Goal: Information Seeking & Learning: Learn about a topic

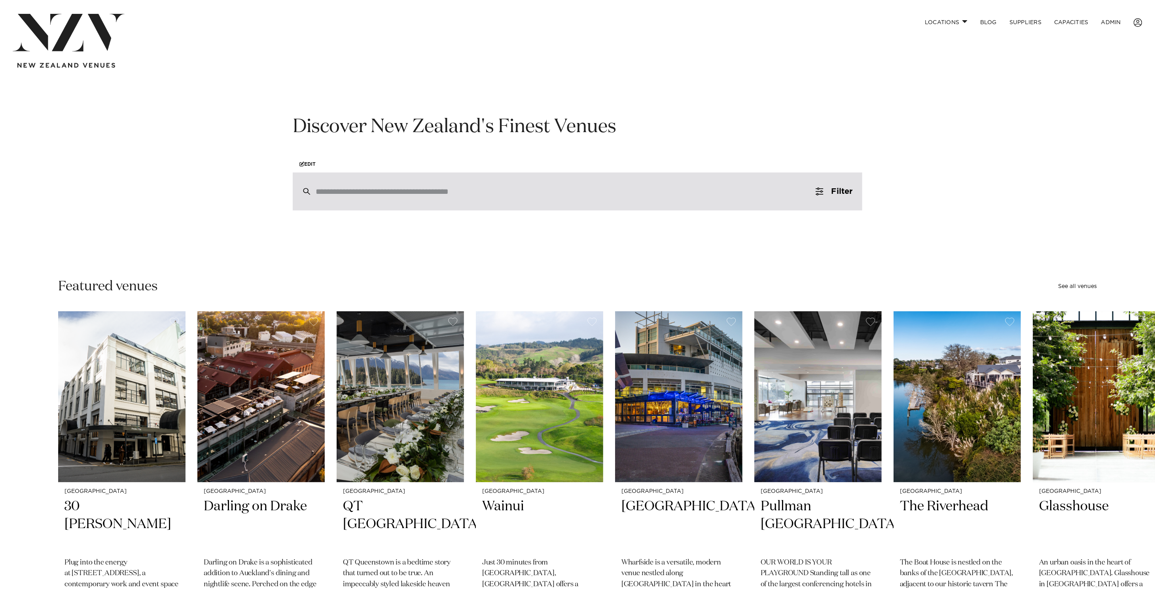
click at [510, 199] on div at bounding box center [578, 192] width 570 height 38
type input "**"
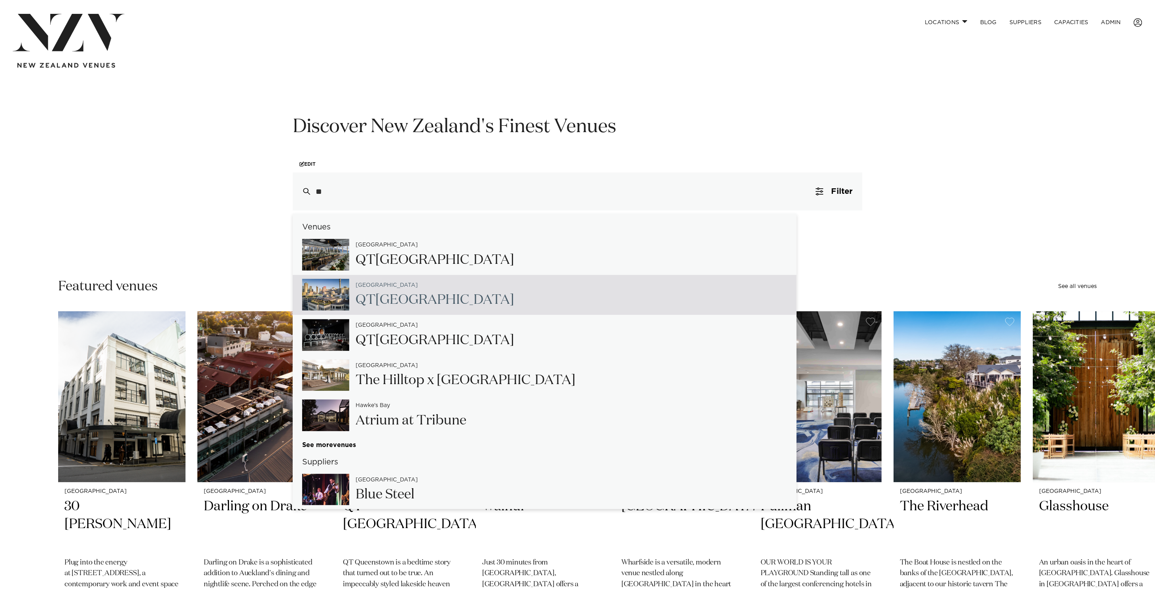
click at [475, 303] on div "Auckland QT Auckland" at bounding box center [545, 295] width 504 height 40
type input "**********"
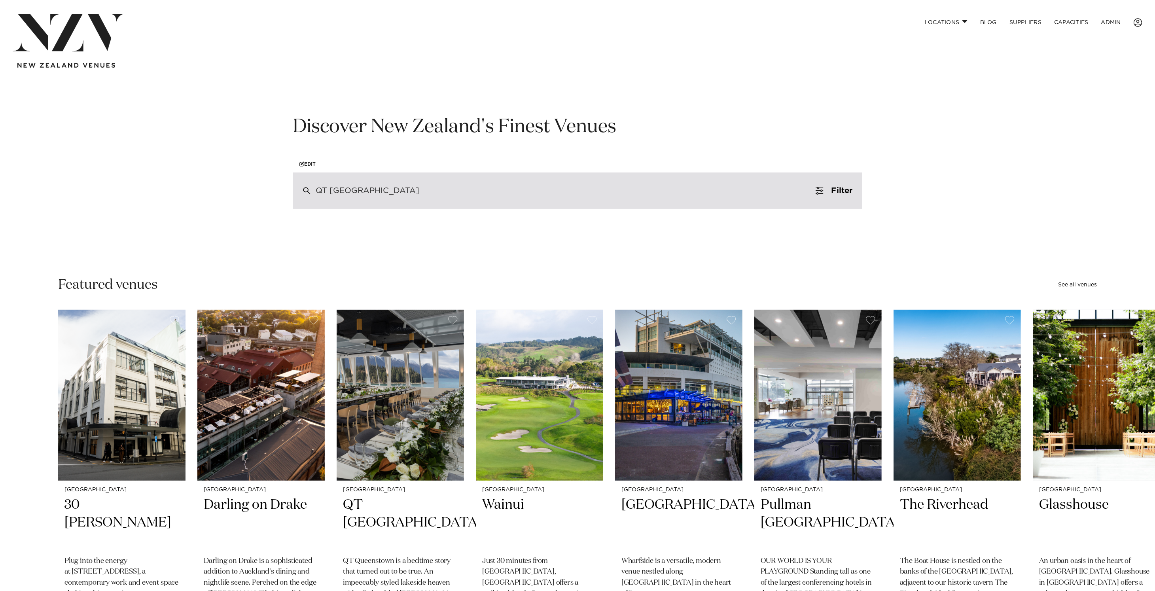
click at [400, 198] on div "QT Auckland" at bounding box center [578, 191] width 570 height 36
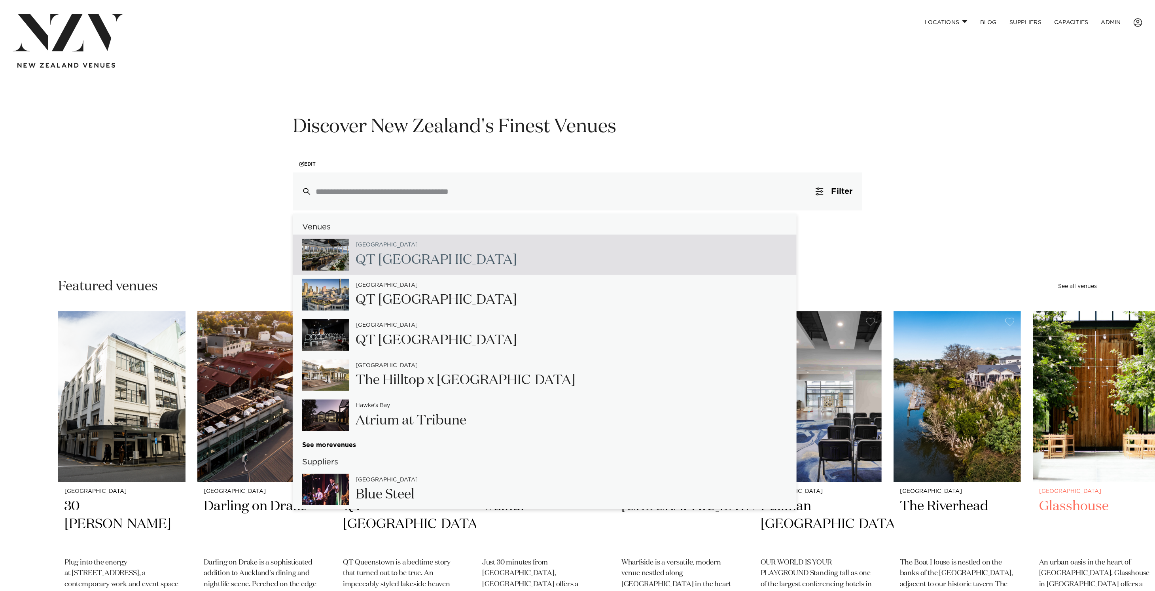
click at [1112, 391] on img "8 / 48" at bounding box center [1096, 396] width 127 height 171
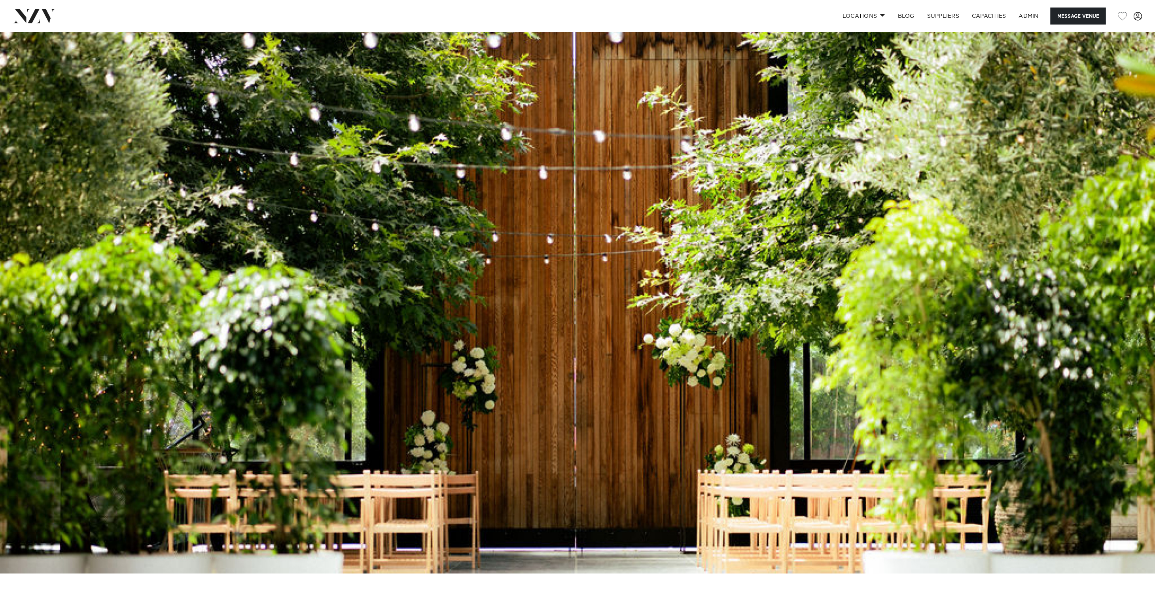
click at [38, 15] on img at bounding box center [34, 16] width 43 height 14
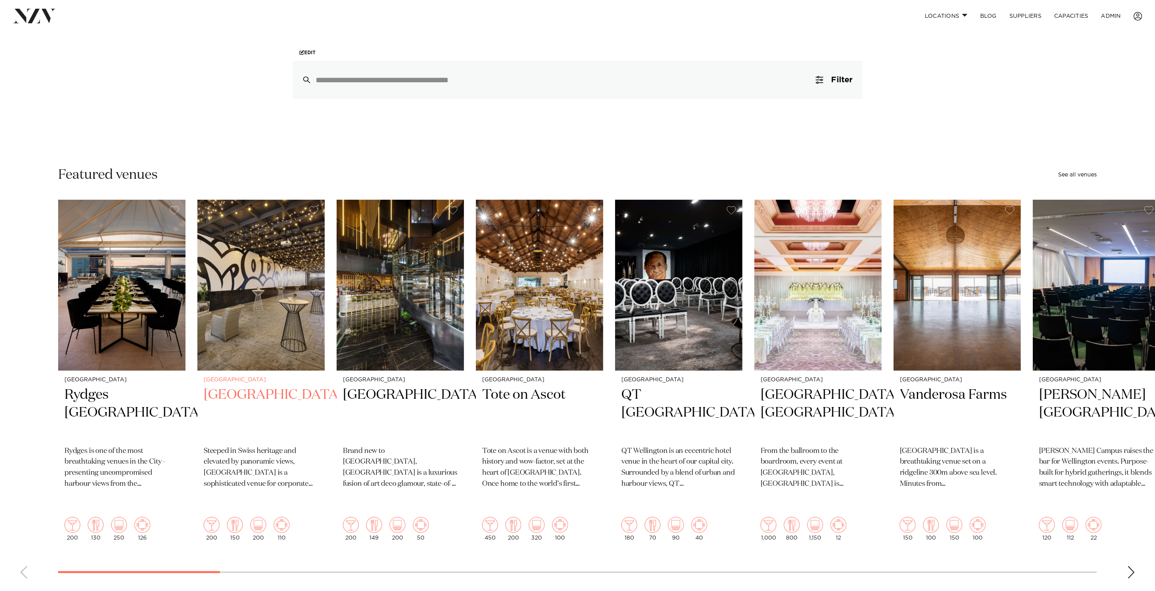
scroll to position [114, 0]
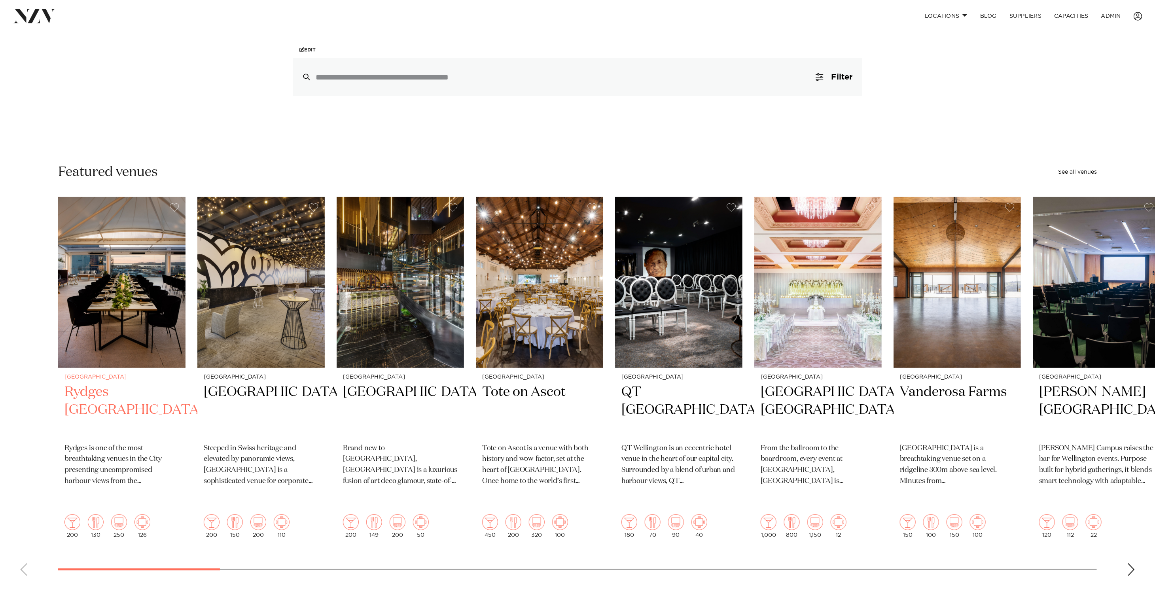
click at [106, 313] on img "1 / 48" at bounding box center [121, 282] width 127 height 171
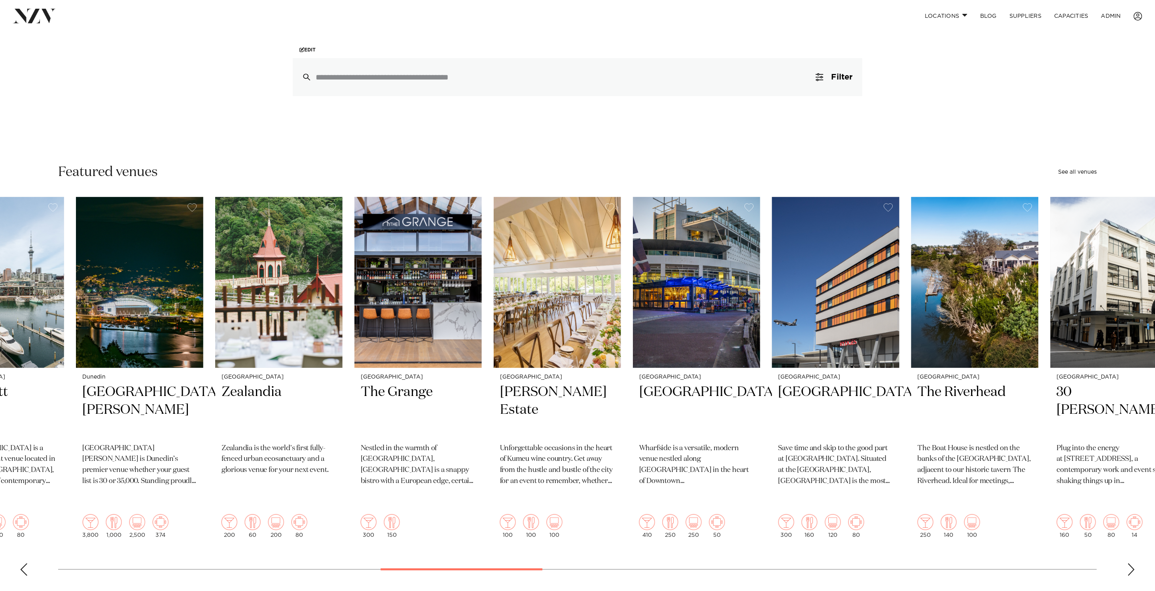
click at [531, 533] on swiper-container "Auckland Rydges Auckland Rydges is one of the most breathtaking venues in the C…" at bounding box center [577, 389] width 1155 height 385
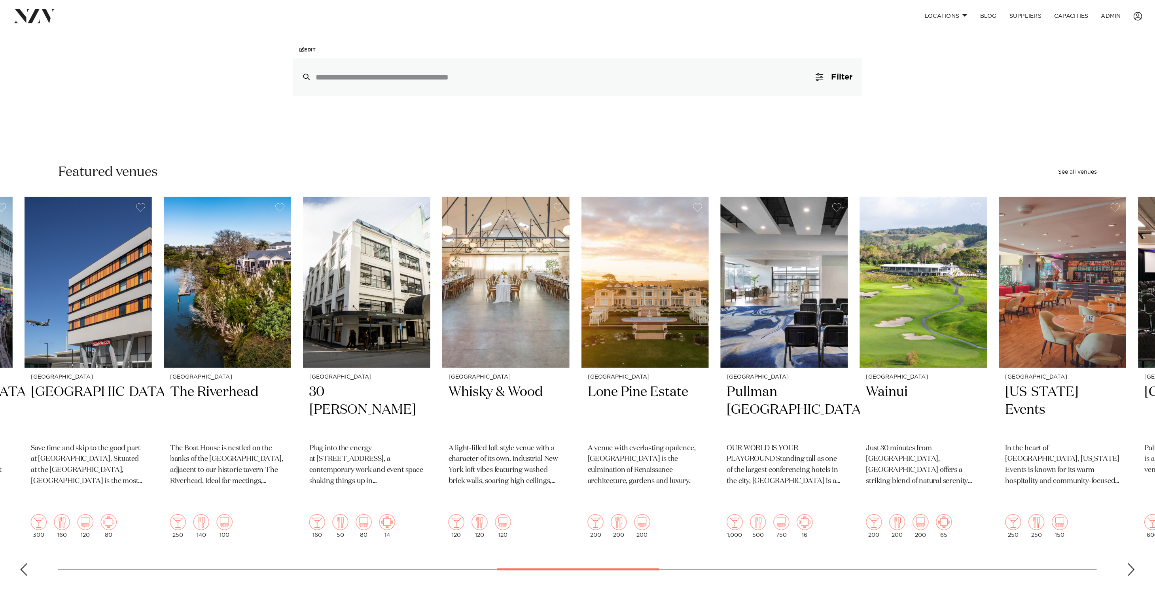
click at [612, 549] on swiper-container "Auckland Rydges Auckland Rydges is one of the most breathtaking venues in the C…" at bounding box center [577, 389] width 1155 height 385
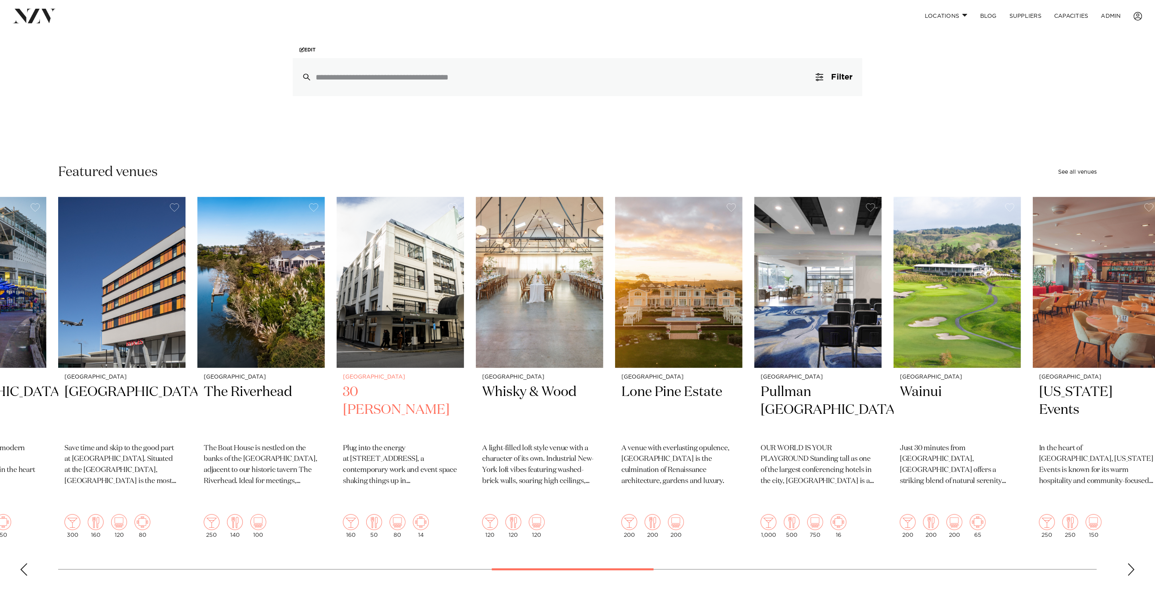
click at [382, 316] on img "23 / 48" at bounding box center [400, 282] width 127 height 171
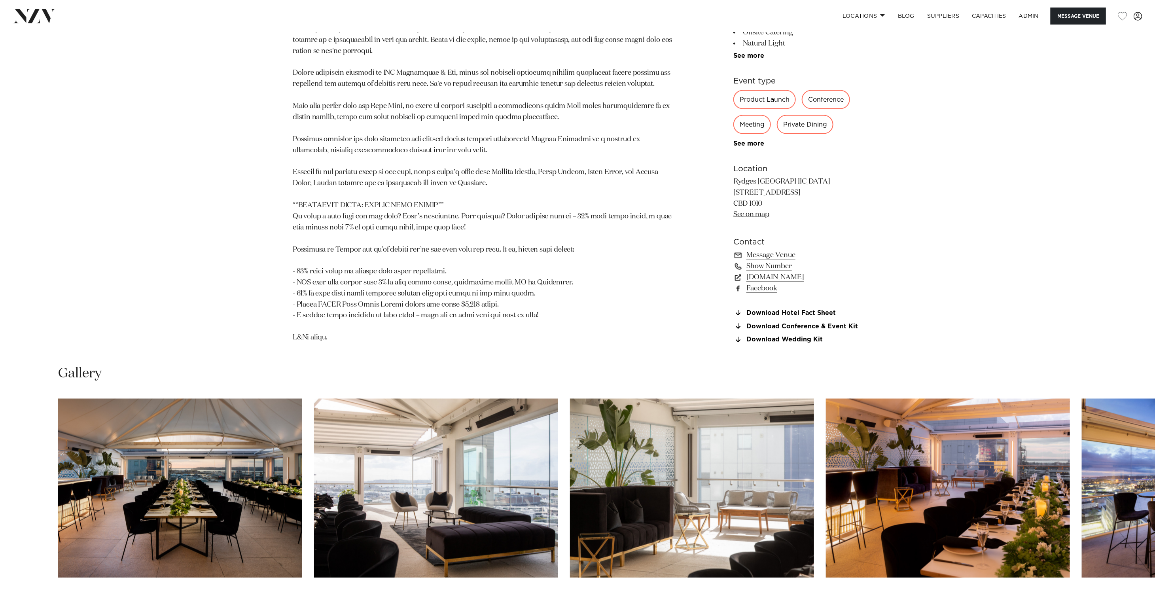
scroll to position [833, 0]
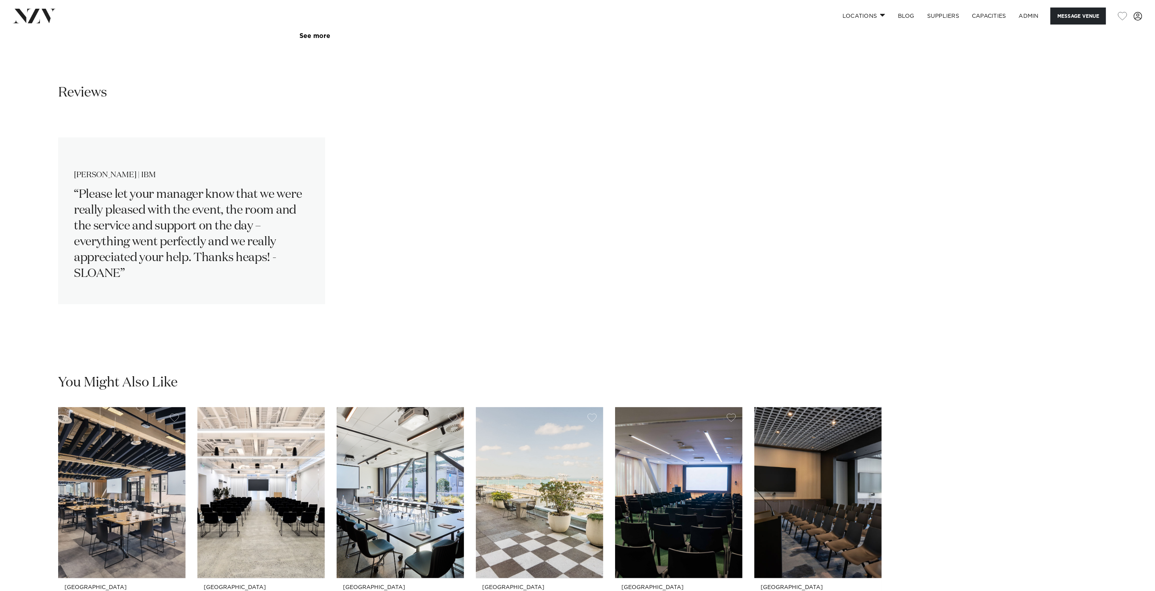
scroll to position [1703, 0]
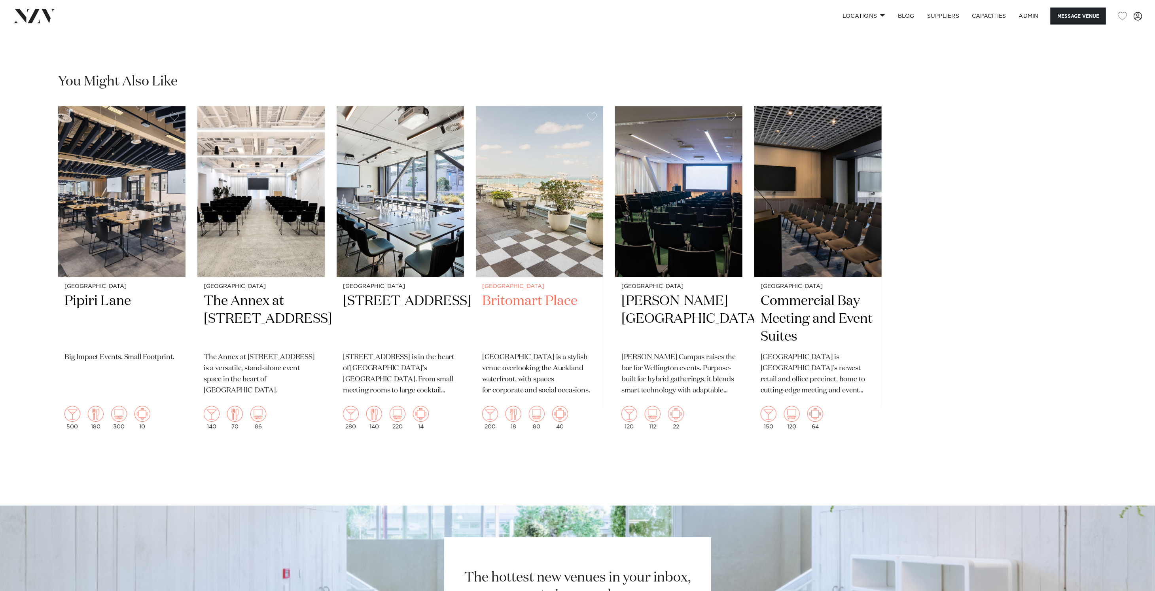
click at [554, 243] on img "4 / 6" at bounding box center [539, 191] width 127 height 171
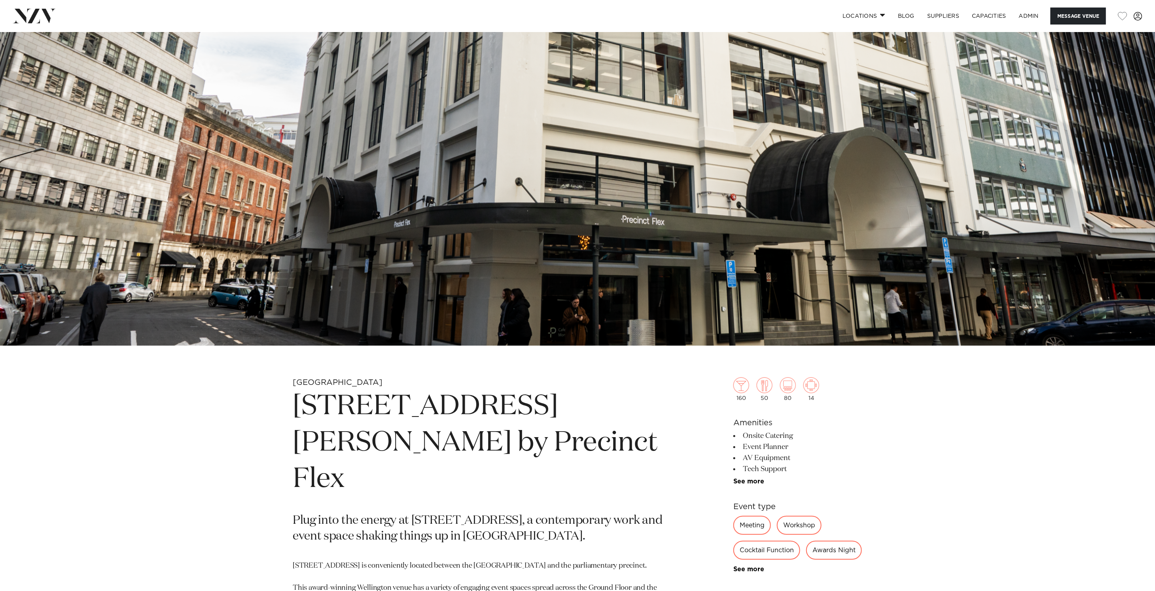
scroll to position [0, 0]
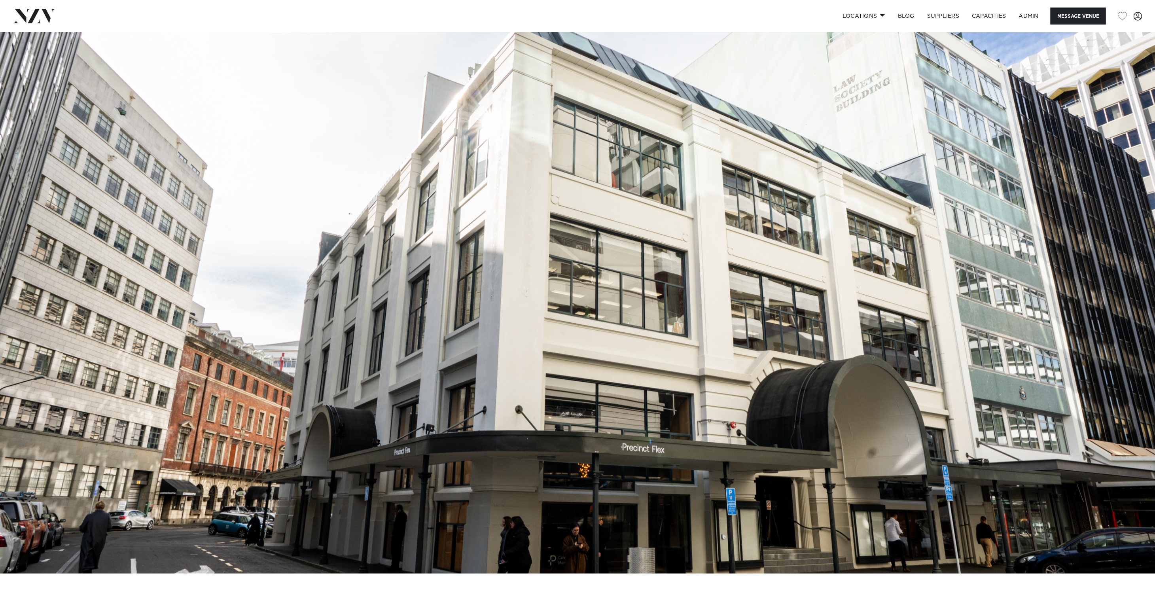
click at [28, 19] on img at bounding box center [34, 16] width 43 height 14
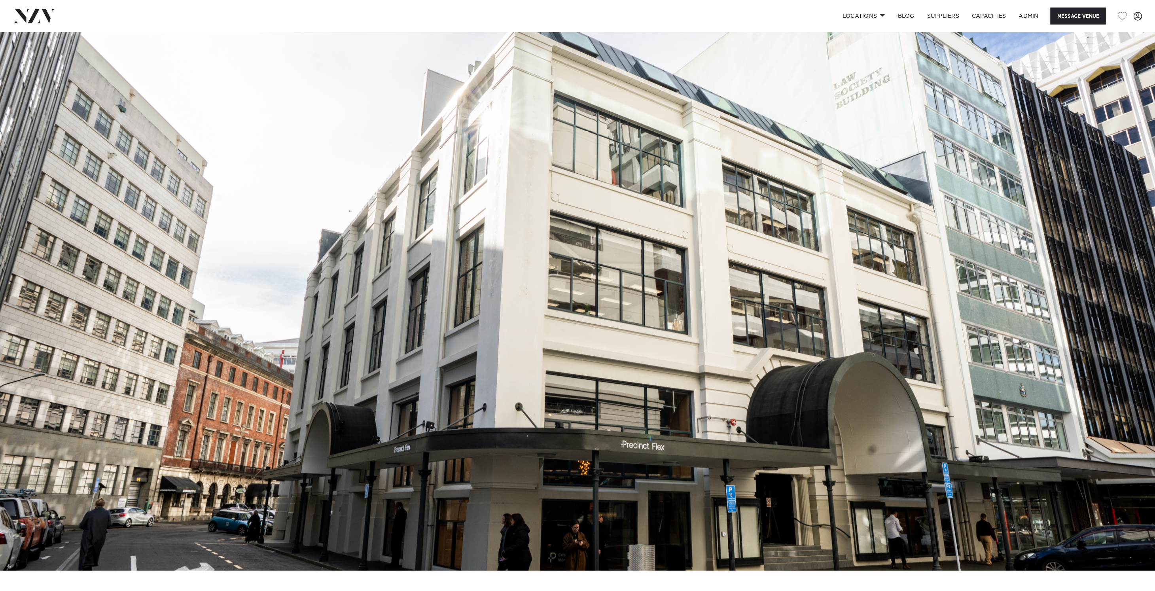
scroll to position [2, 0]
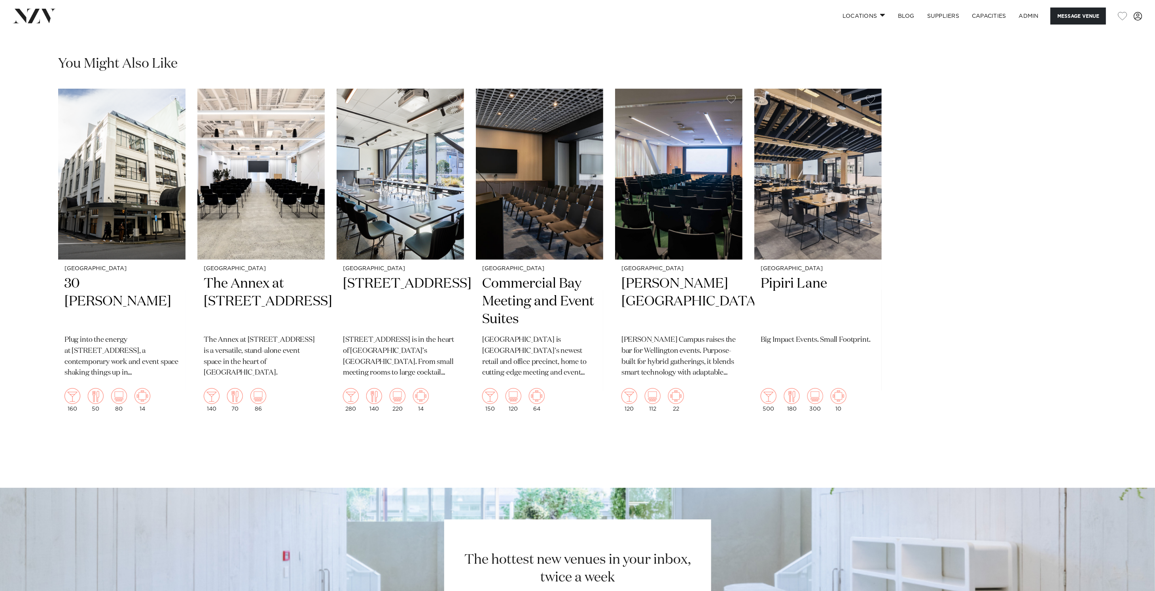
scroll to position [1775, 0]
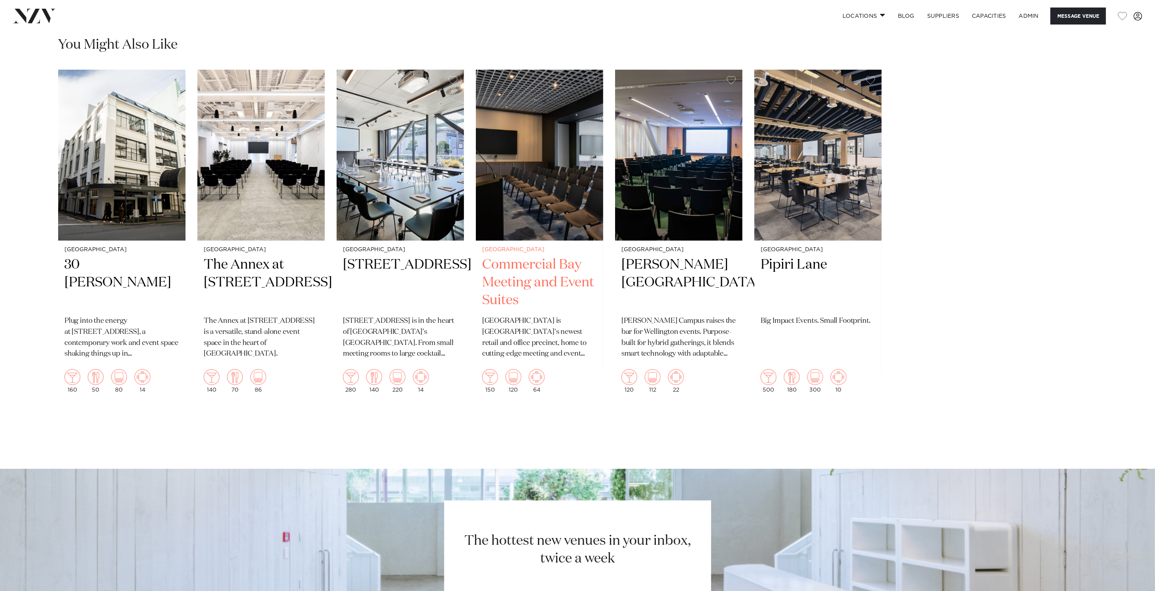
click at [580, 204] on img "4 / 6" at bounding box center [539, 155] width 127 height 171
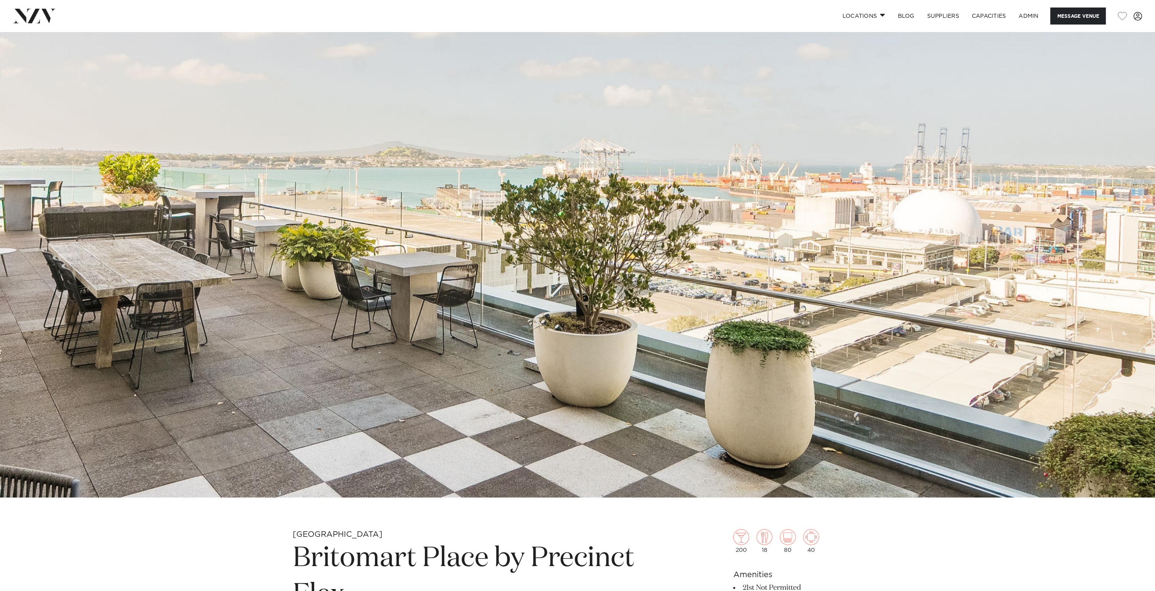
scroll to position [0, 0]
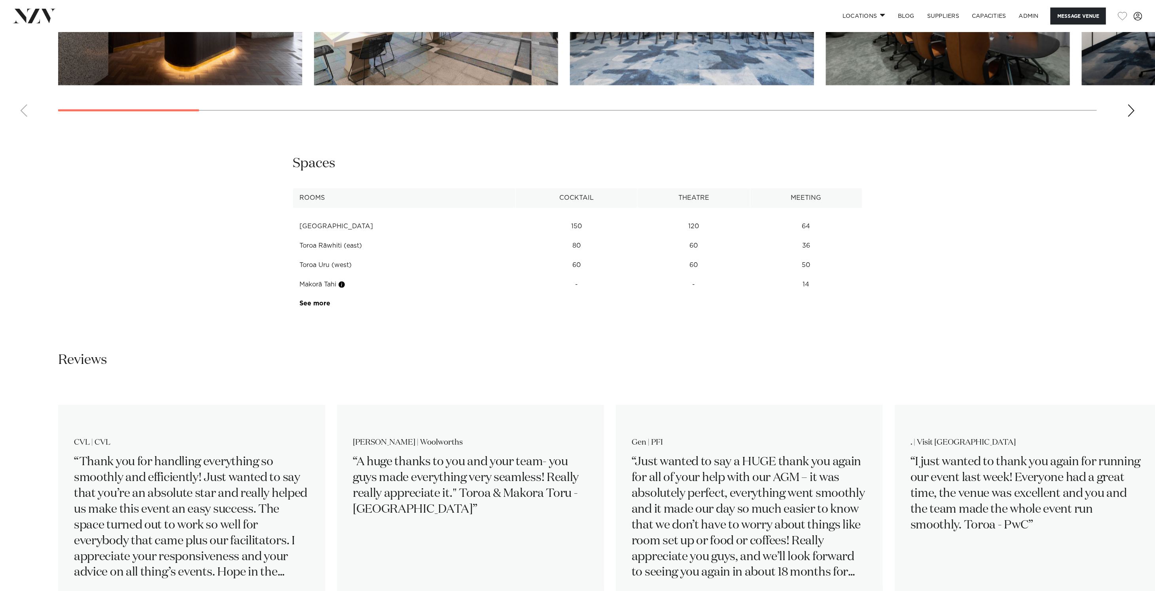
scroll to position [1604, 0]
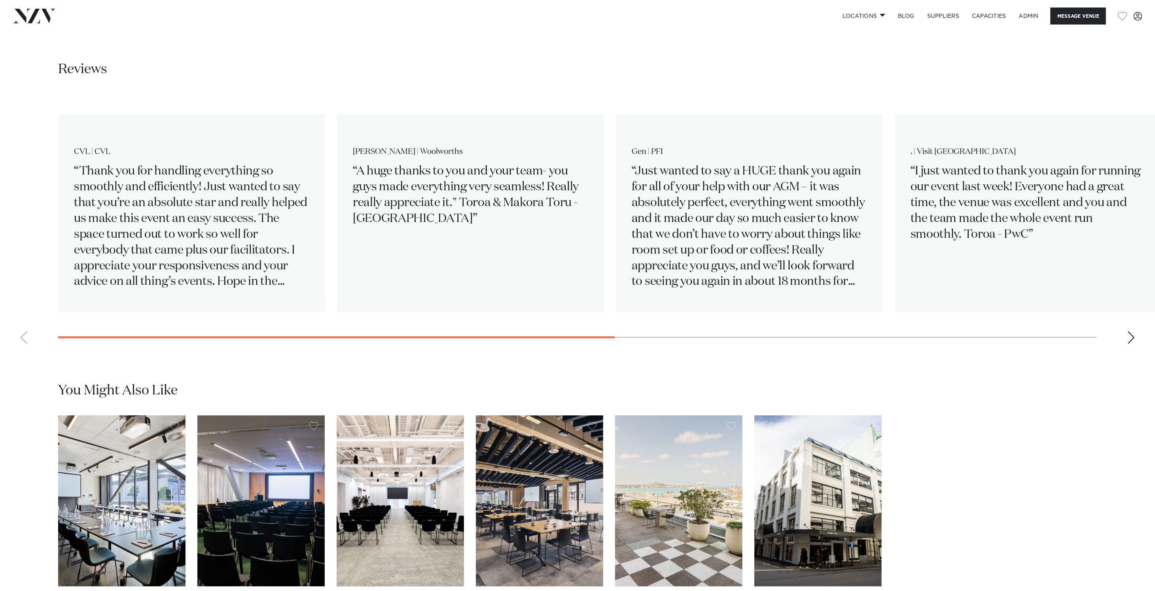
click at [412, 308] on swiper-container "CVL | CVL Thank you for handling everything so smoothly and efficiently! Just w…" at bounding box center [577, 222] width 1155 height 256
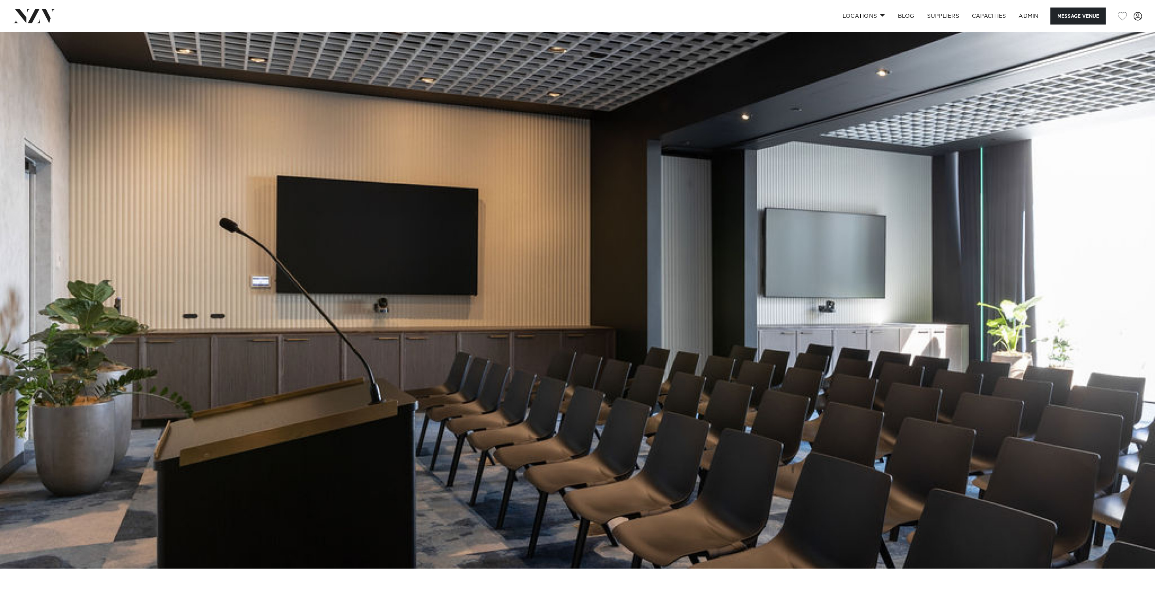
scroll to position [0, 0]
